Goal: Information Seeking & Learning: Learn about a topic

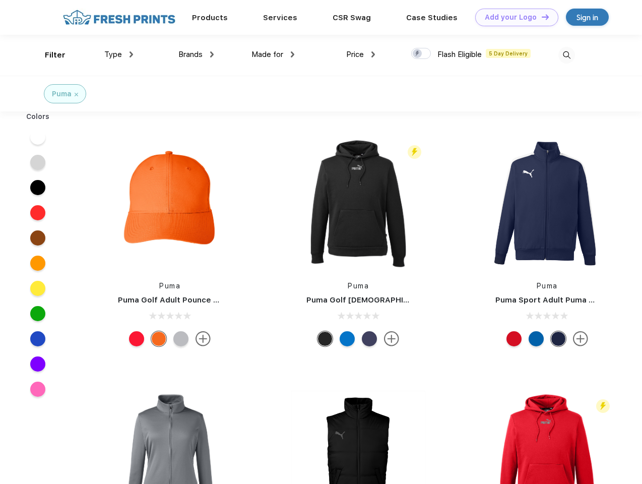
scroll to position [1, 0]
click at [513, 17] on link "Add your Logo Design Tool" at bounding box center [516, 18] width 83 height 18
click at [0, 0] on div "Design Tool" at bounding box center [0, 0] width 0 height 0
click at [541, 17] on link "Add your Logo Design Tool" at bounding box center [516, 18] width 83 height 18
click at [48, 55] on div "Filter" at bounding box center [55, 55] width 21 height 12
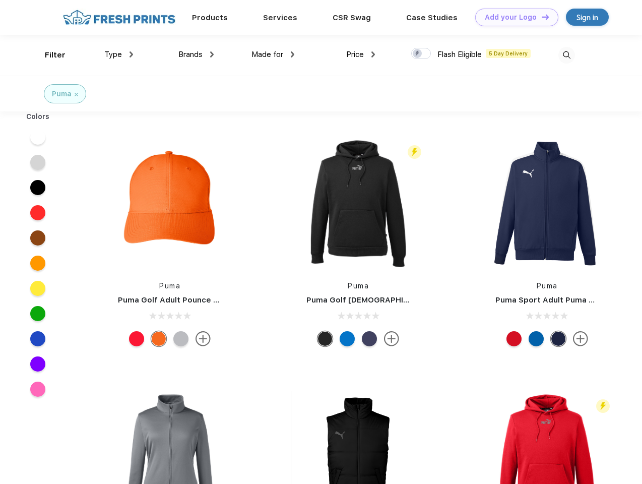
click at [119, 54] on span "Type" at bounding box center [113, 54] width 18 height 9
click at [196, 54] on span "Brands" at bounding box center [190, 54] width 24 height 9
click at [273, 54] on span "Made for" at bounding box center [267, 54] width 32 height 9
click at [361, 54] on span "Price" at bounding box center [355, 54] width 18 height 9
click at [421, 54] on div at bounding box center [421, 53] width 20 height 11
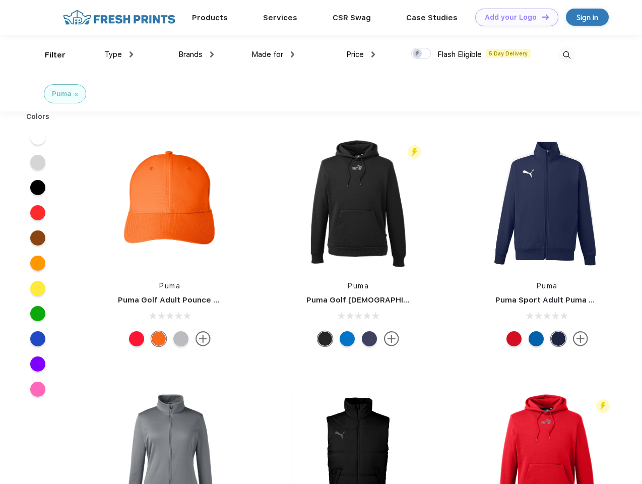
click at [418, 54] on input "checkbox" at bounding box center [414, 50] width 7 height 7
click at [566, 55] on img at bounding box center [566, 55] width 17 height 17
